Goal: Task Accomplishment & Management: Manage account settings

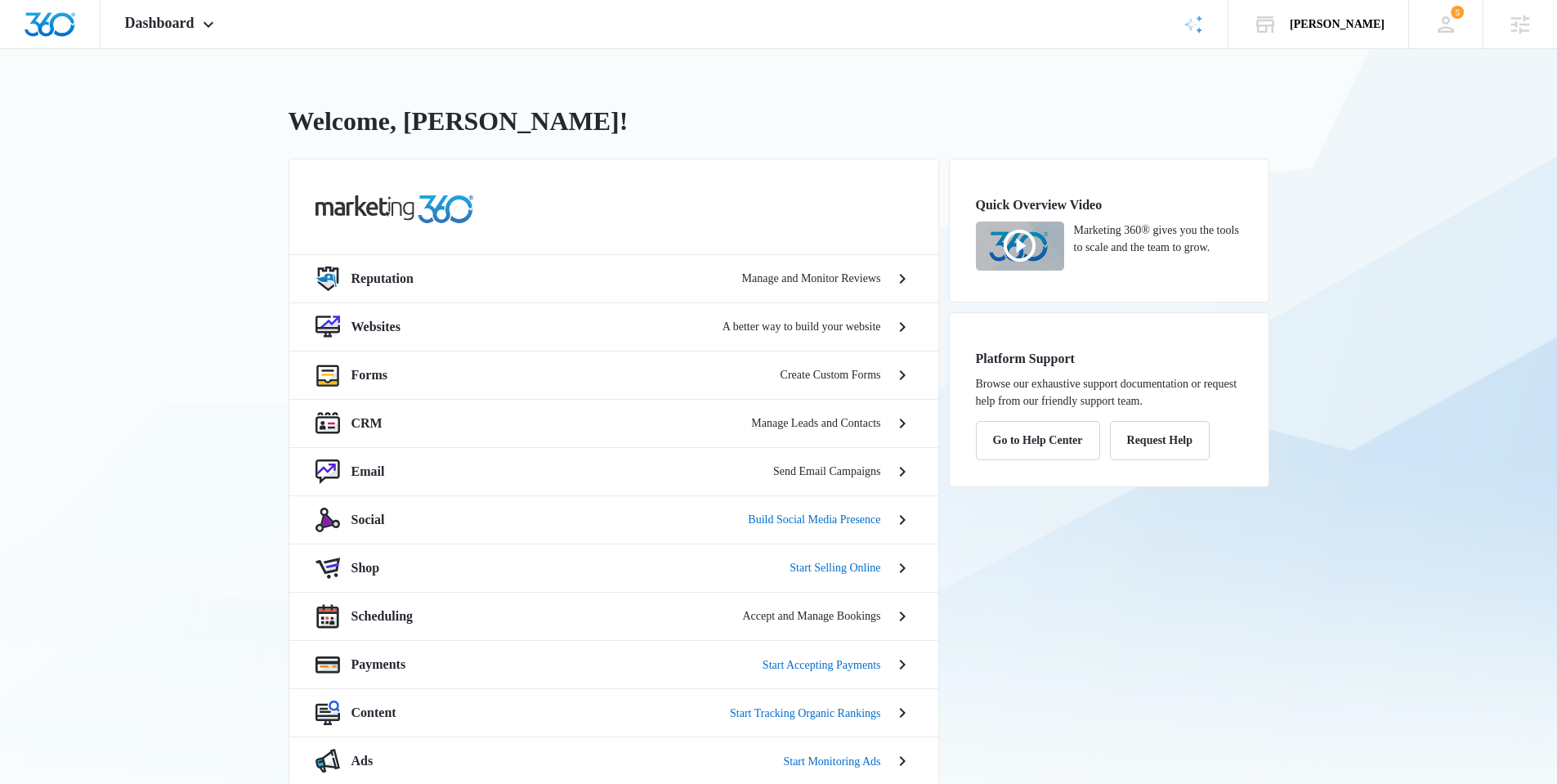
click at [221, 344] on div "[PERSON_NAME] Welcome, [PERSON_NAME]! Reputation Manage and Monitor Reviews Web…" at bounding box center [778, 488] width 1557 height 878
click at [165, 31] on span "Dashboard" at bounding box center [160, 22] width 70 height 17
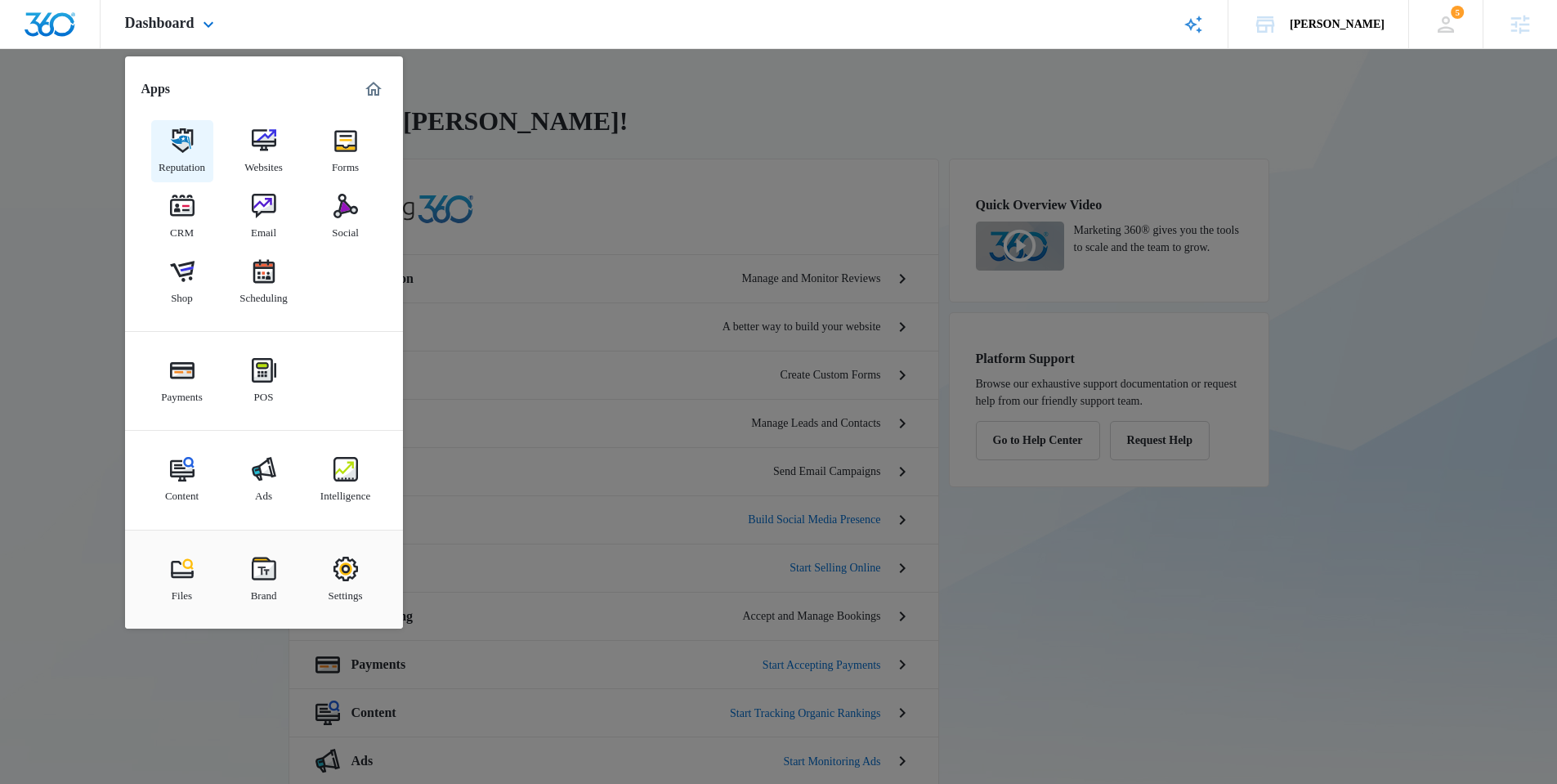
click at [188, 180] on link "Reputation" at bounding box center [182, 151] width 62 height 62
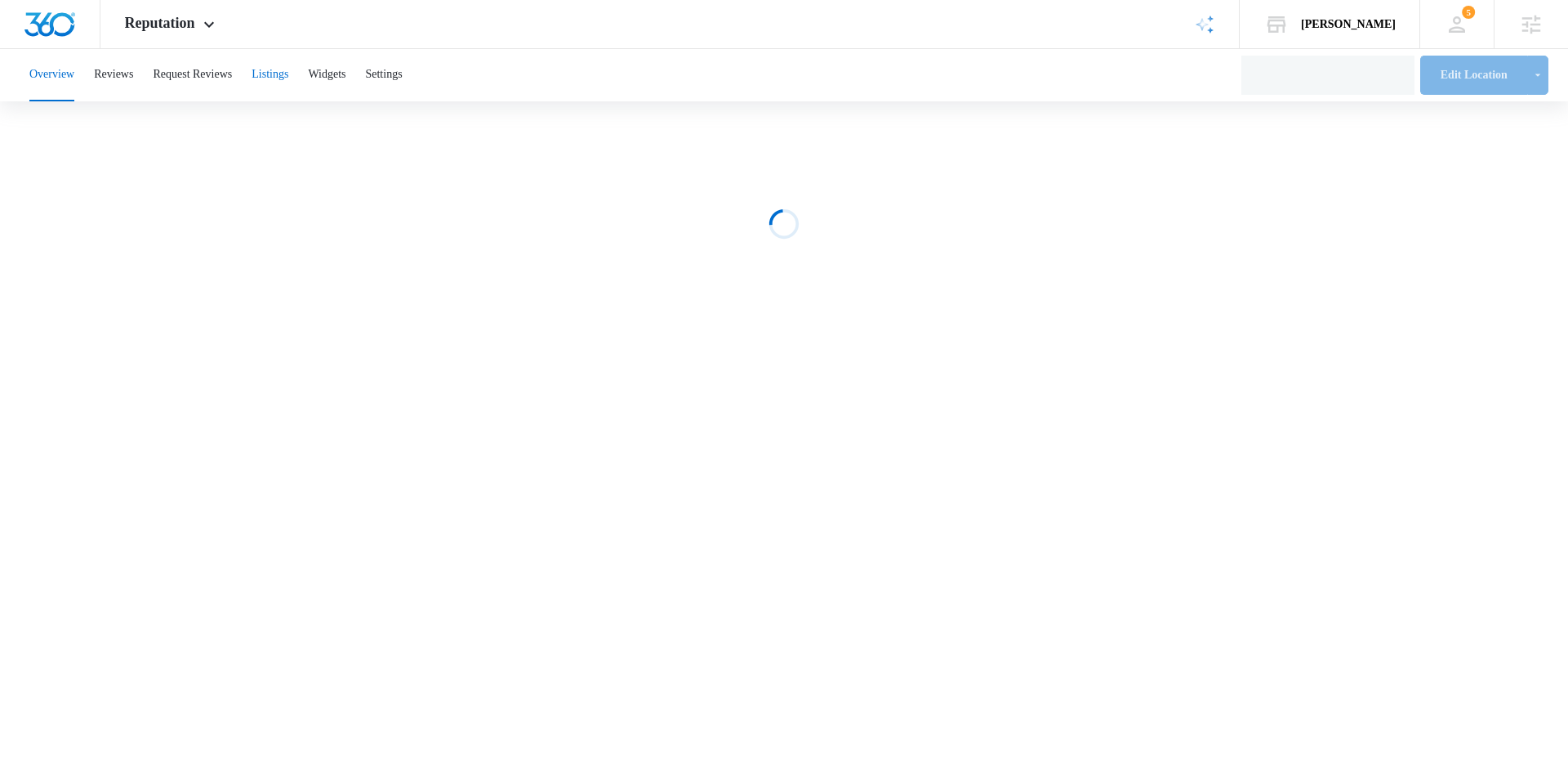
click at [288, 72] on button "Listings" at bounding box center [270, 75] width 37 height 52
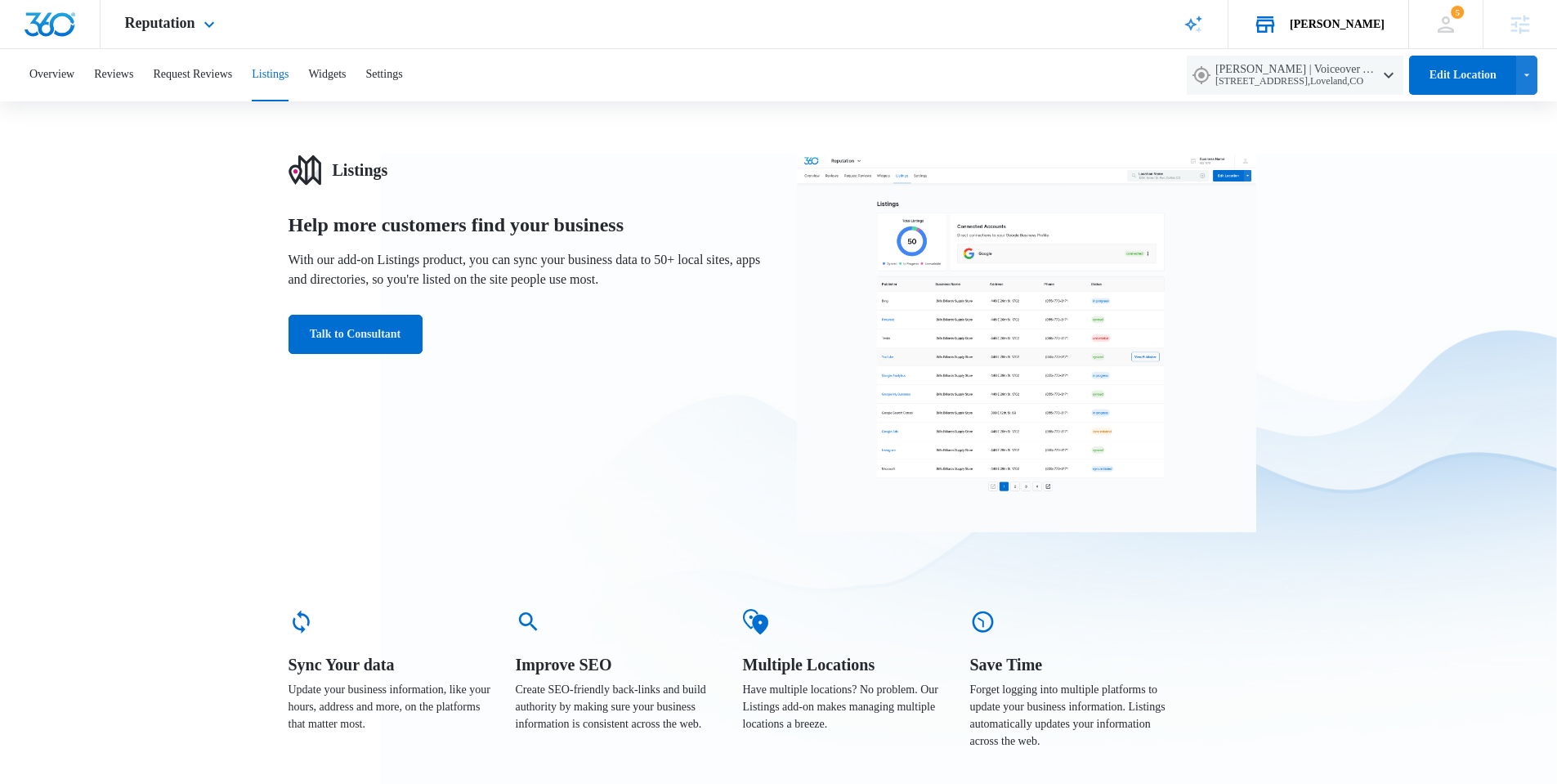
click at [1362, 19] on div "Jeni Dean" at bounding box center [1337, 24] width 95 height 13
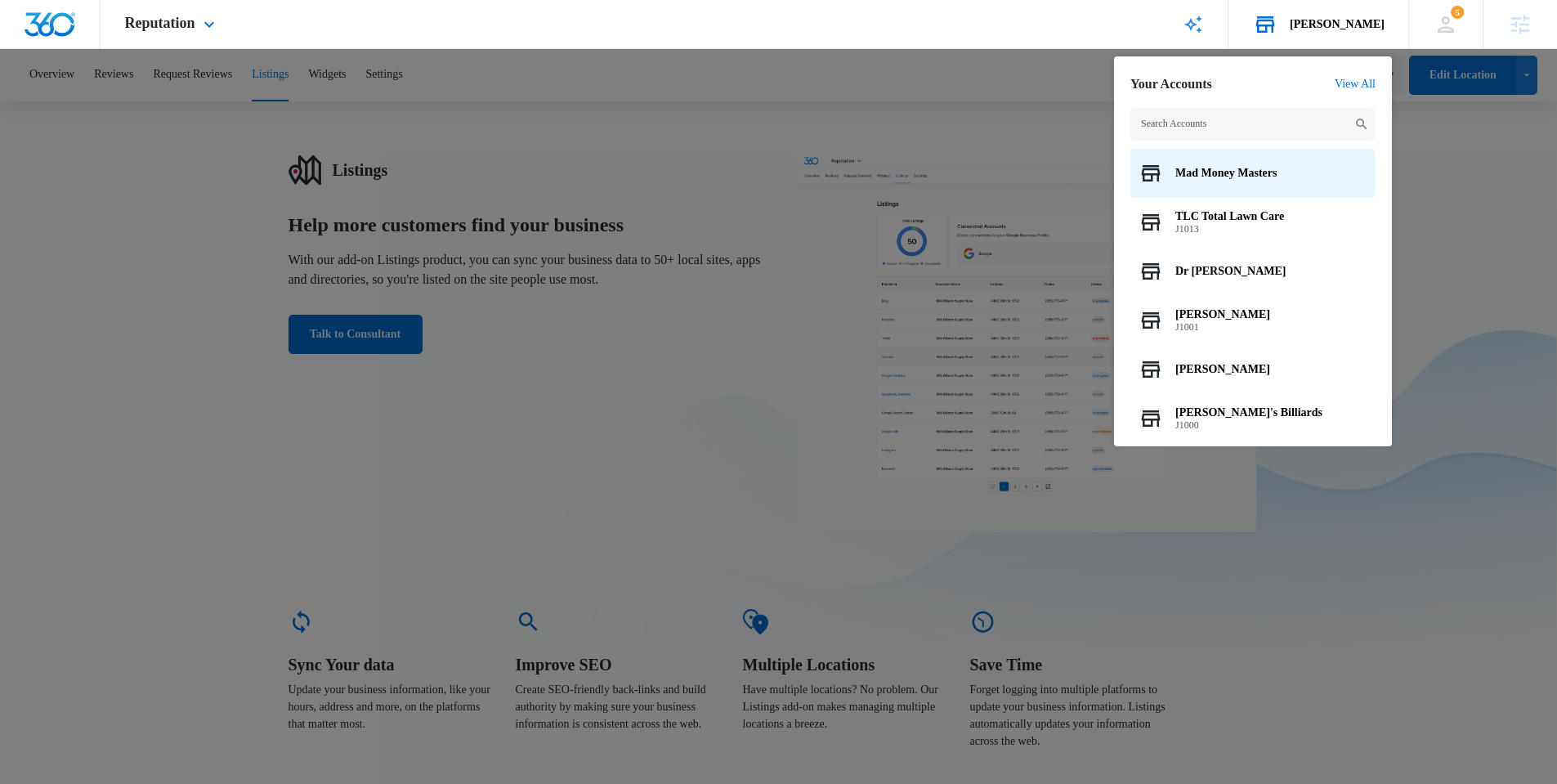
click at [1267, 118] on input "text" at bounding box center [1253, 124] width 246 height 32
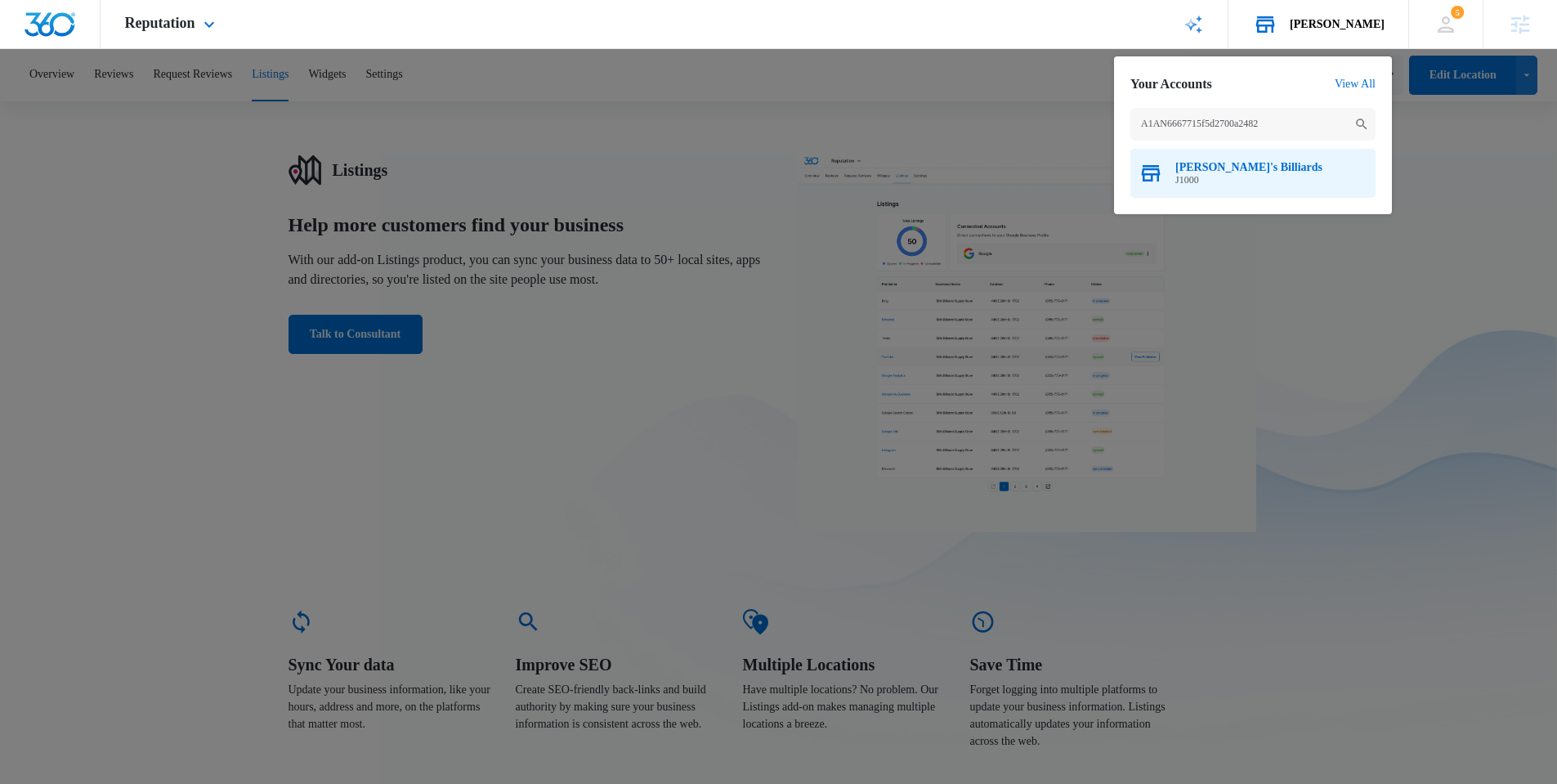
type input "A1AN6667715f5d2700a2482"
click at [1212, 172] on span "Bill's Billiards" at bounding box center [1249, 168] width 147 height 13
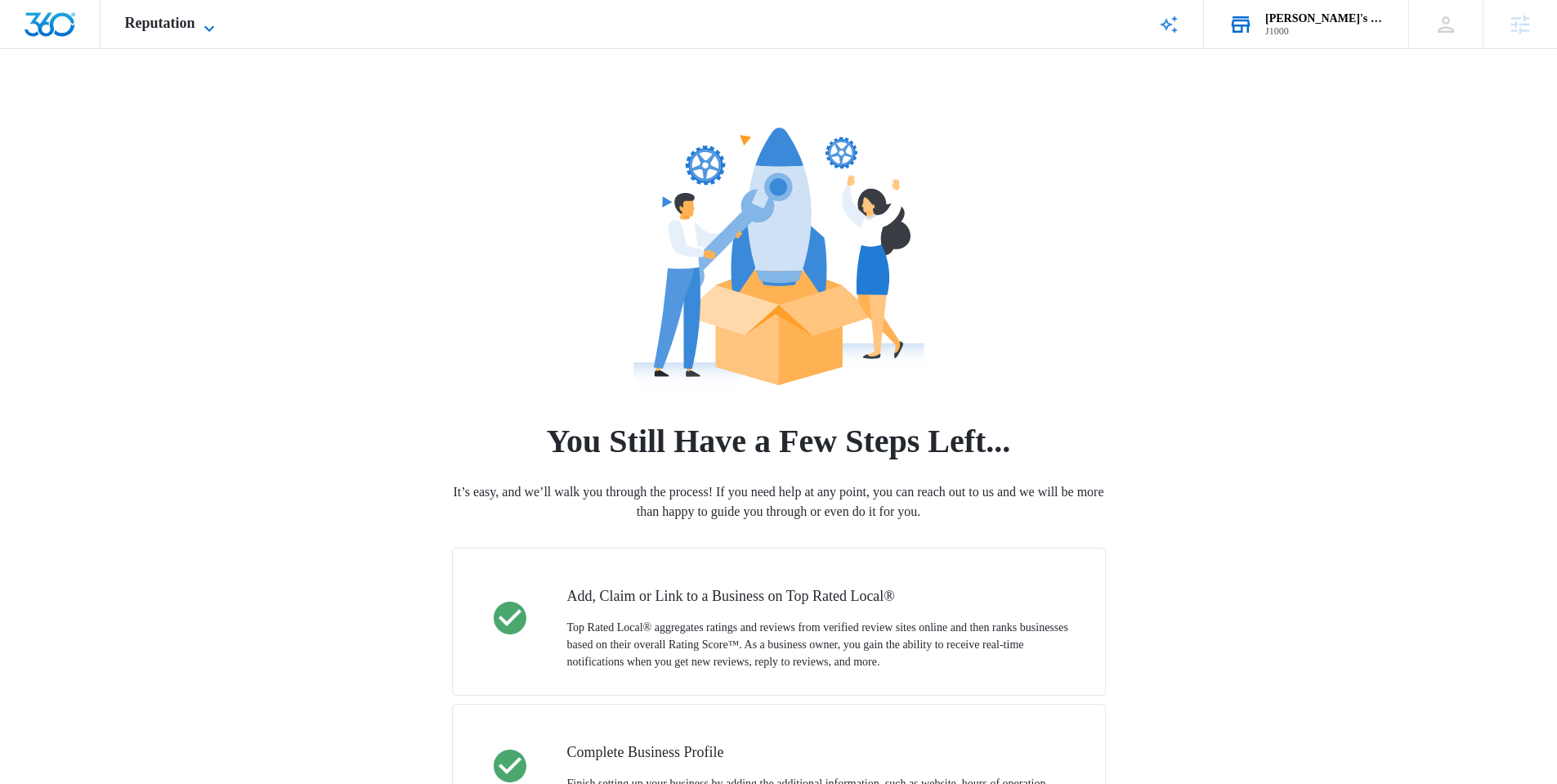
click at [206, 30] on icon at bounding box center [210, 29] width 20 height 20
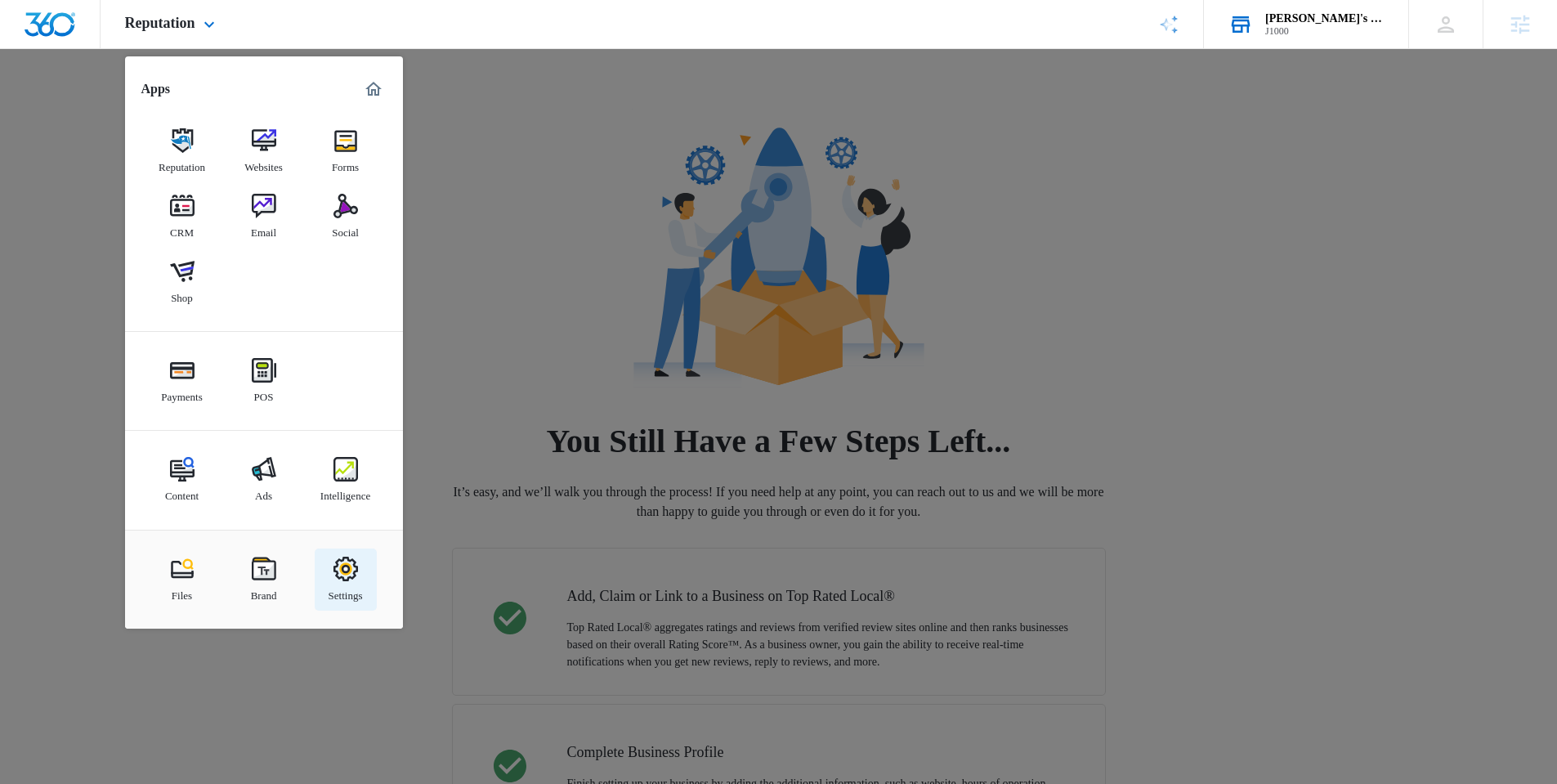
click at [341, 604] on link "Settings" at bounding box center [345, 579] width 62 height 62
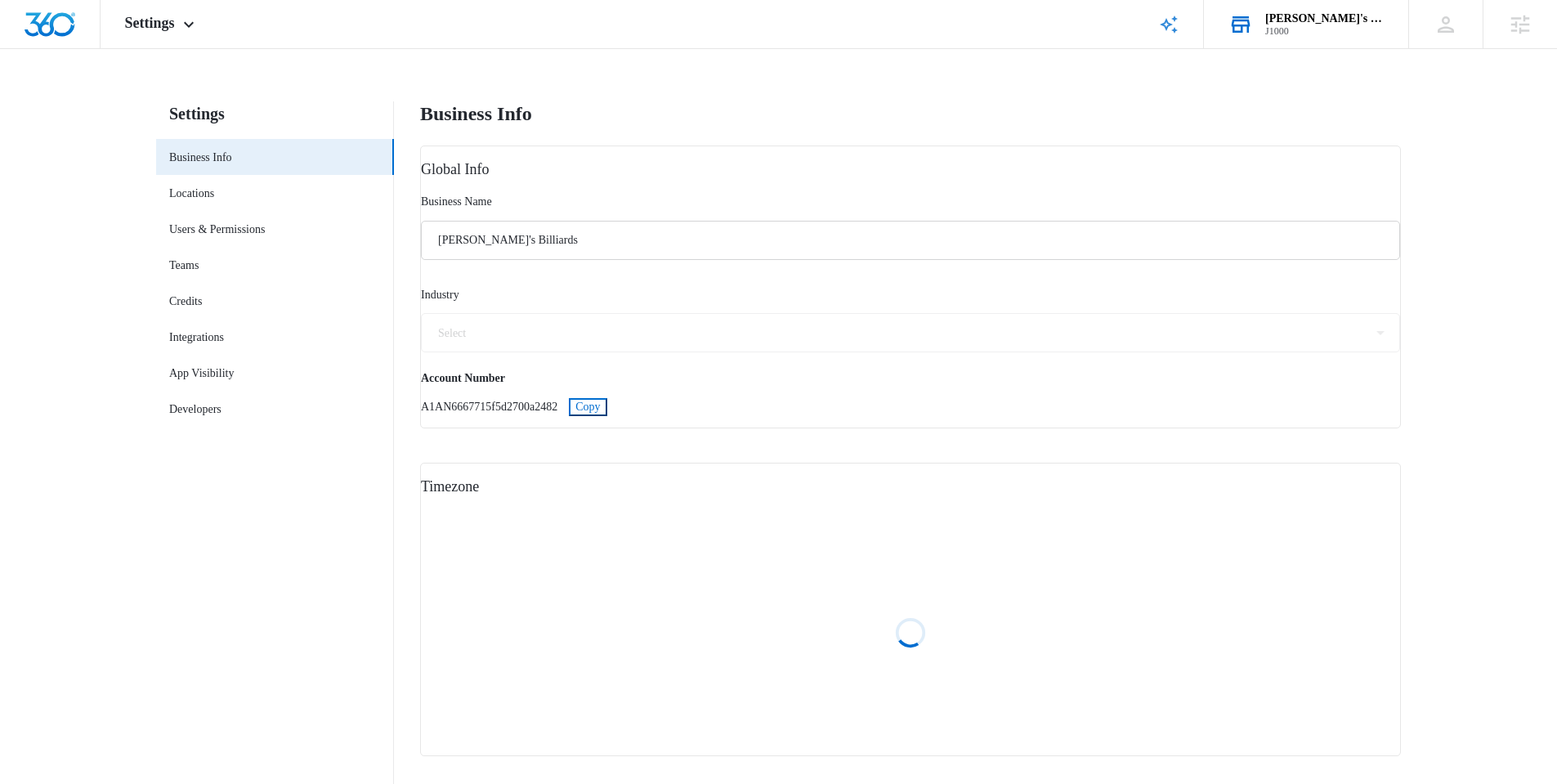
select select "12"
select select "US"
select select "America/Denver"
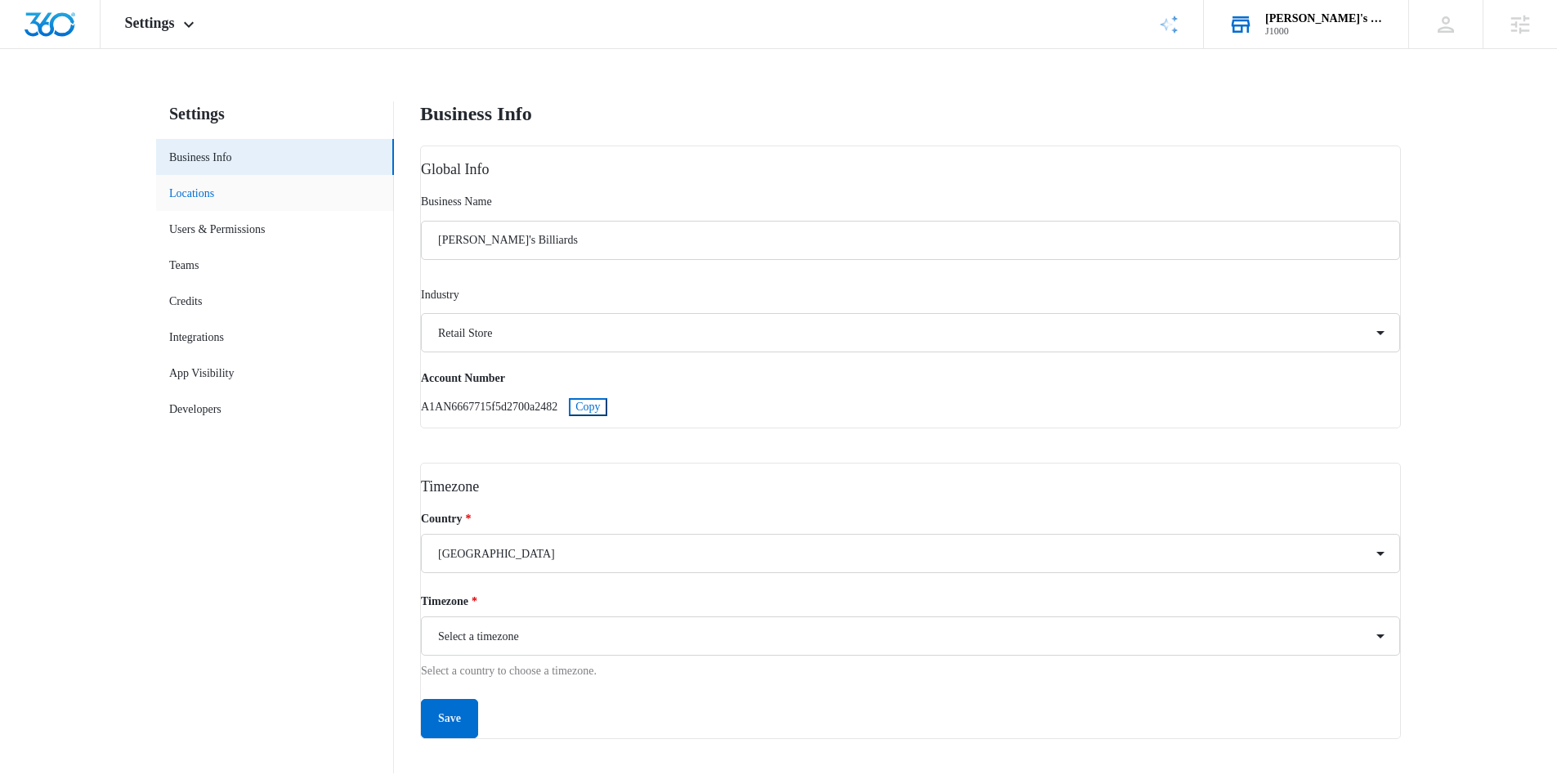
click at [214, 185] on link "Locations" at bounding box center [192, 193] width 45 height 17
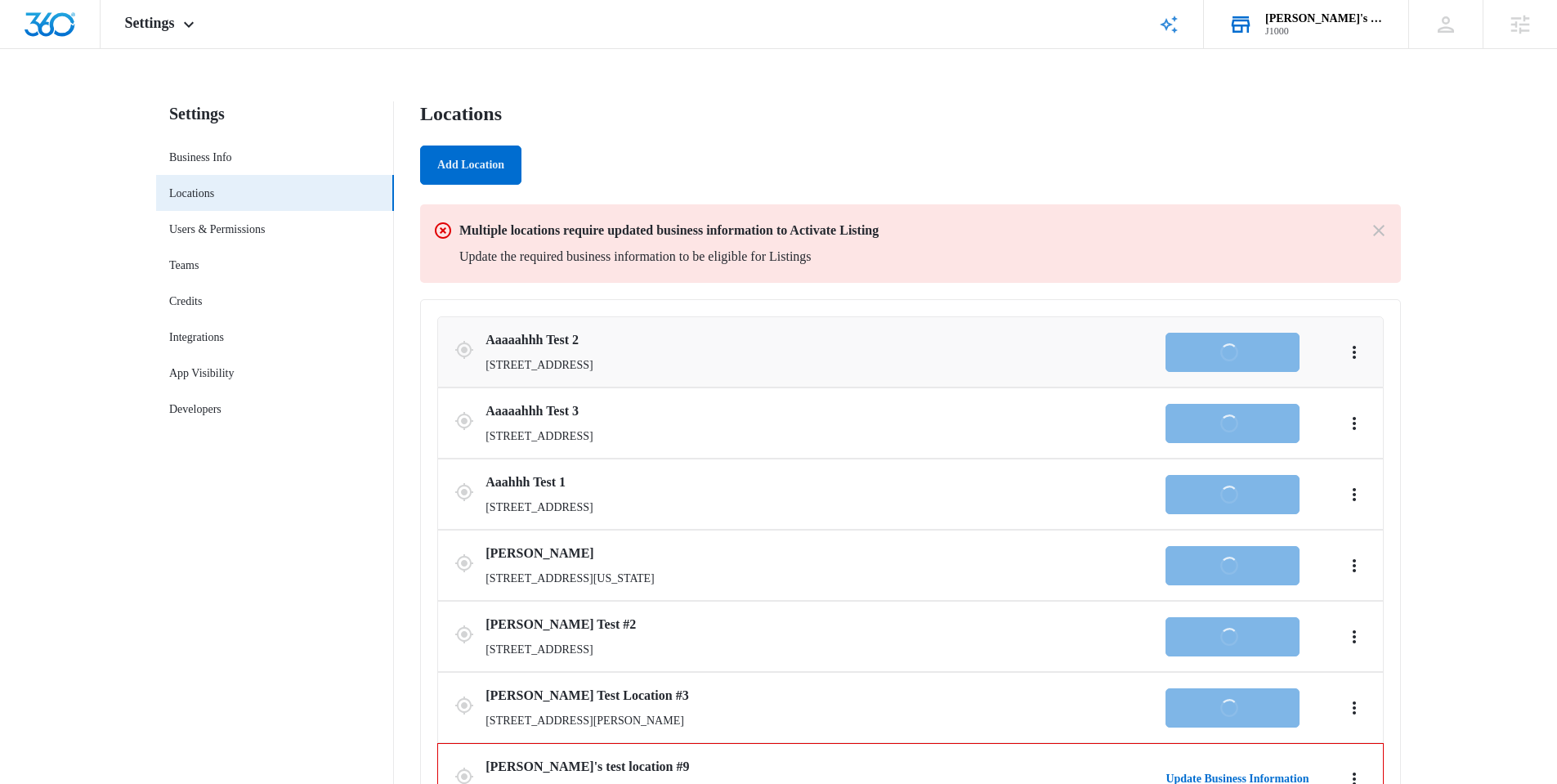
click at [1341, 244] on div "Multiple locations require updated business information to Activate Listing Upd…" at bounding box center [908, 243] width 896 height 46
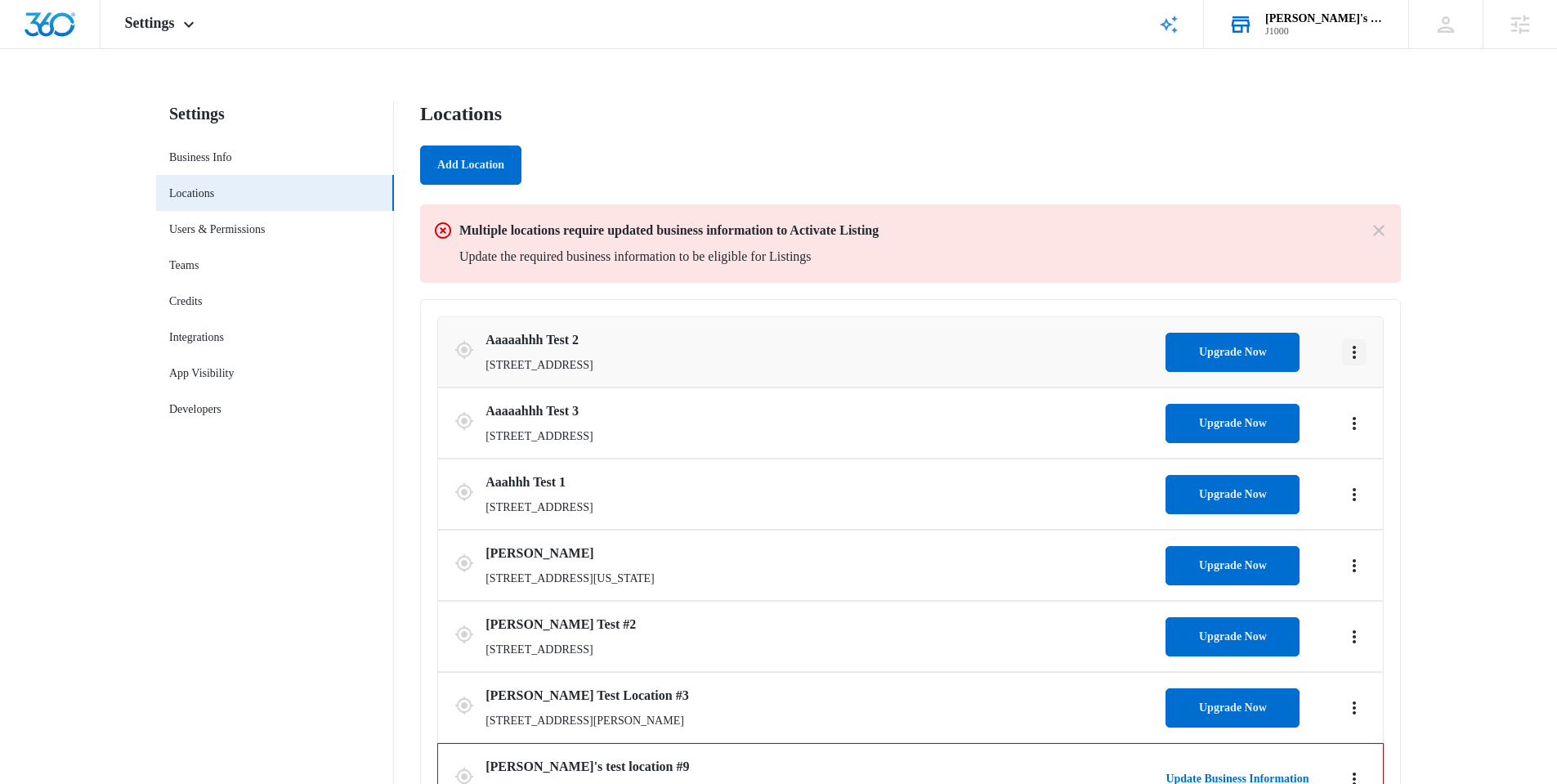
click at [1348, 365] on button "Actions" at bounding box center [1354, 351] width 24 height 26
click at [1381, 393] on link "Edit" at bounding box center [1371, 398] width 19 height 13
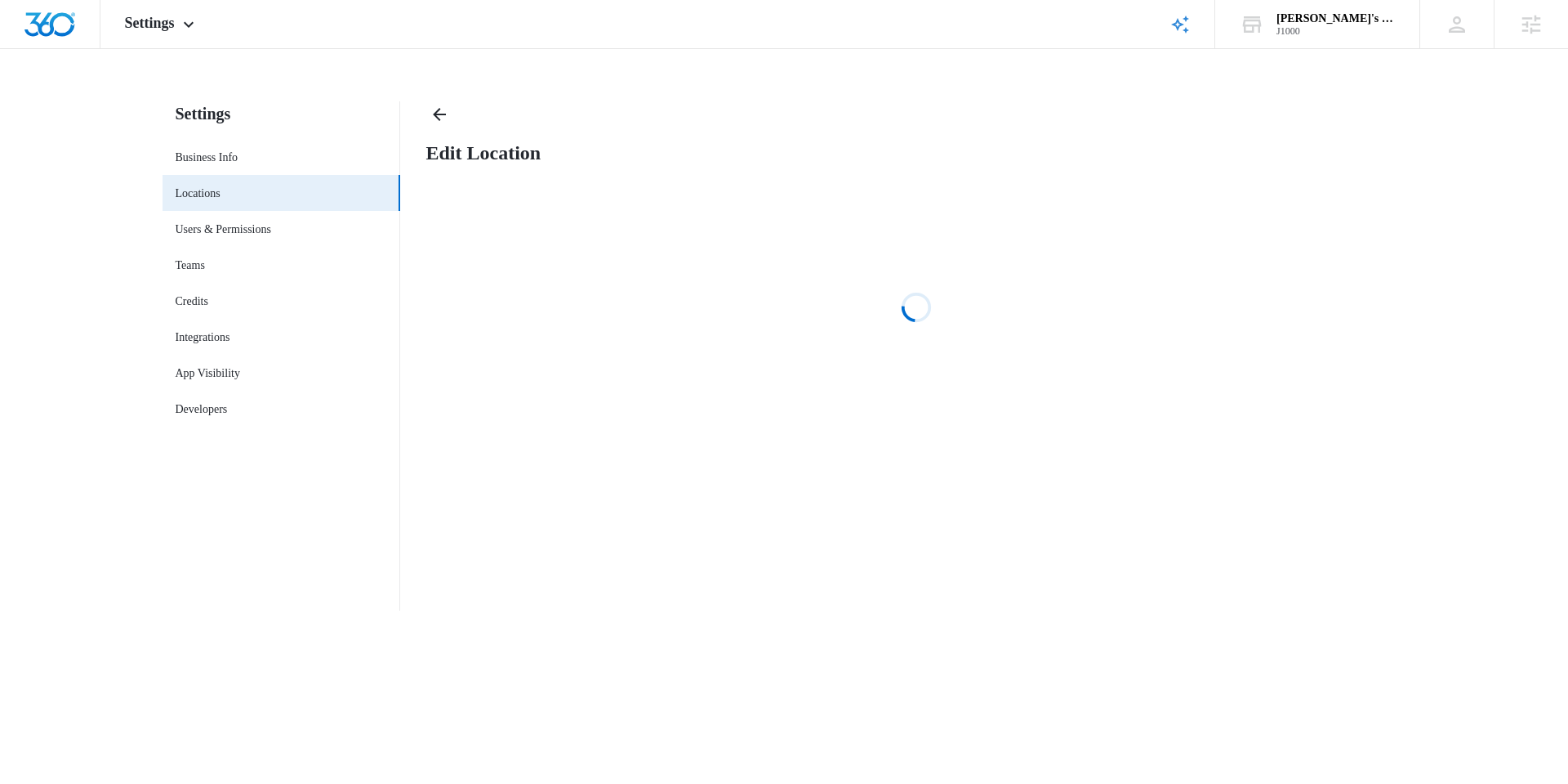
select select "California"
